Goal: Book appointment/travel/reservation

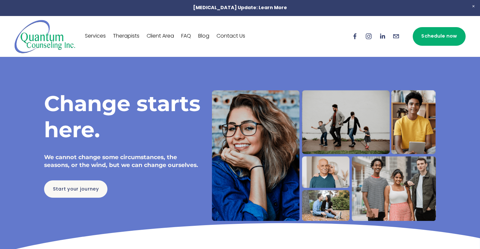
click at [129, 38] on link "Therapists" at bounding box center [126, 36] width 26 height 10
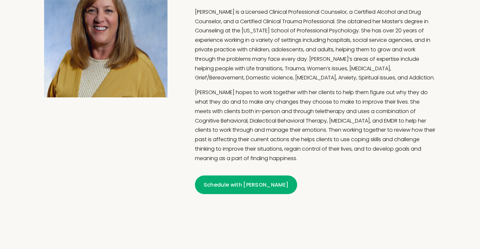
scroll to position [429, 0]
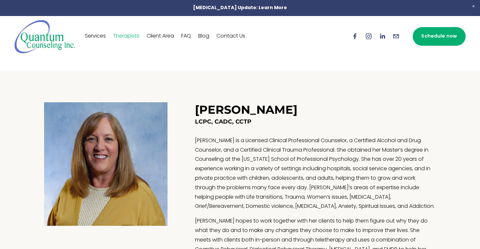
click at [187, 34] on link "FAQ" at bounding box center [186, 36] width 10 height 10
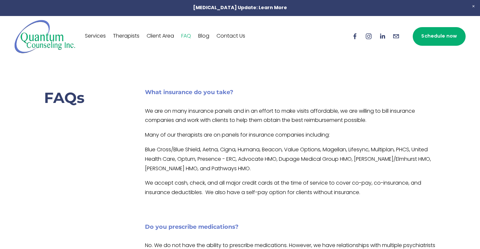
click at [131, 38] on link "Therapists" at bounding box center [126, 36] width 26 height 10
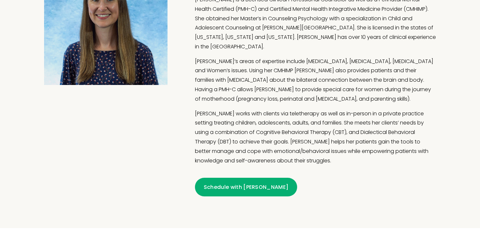
scroll to position [856, 0]
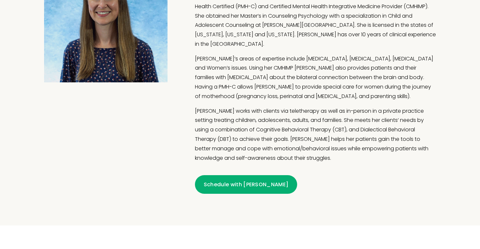
click at [226, 175] on link "Schedule with [PERSON_NAME]" at bounding box center [246, 184] width 102 height 19
